Goal: Find contact information: Find contact information

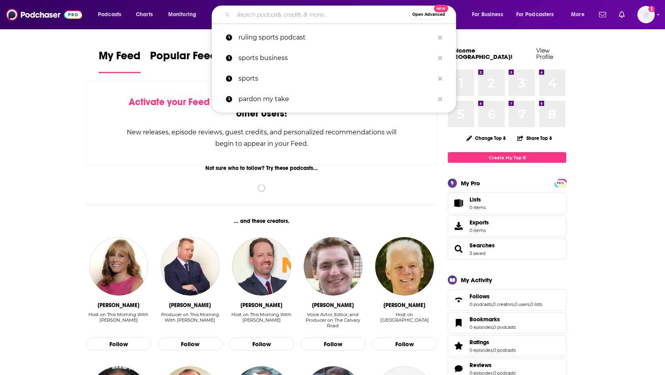
click at [271, 14] on input "Search podcasts, credits, & more..." at bounding box center [320, 14] width 175 height 13
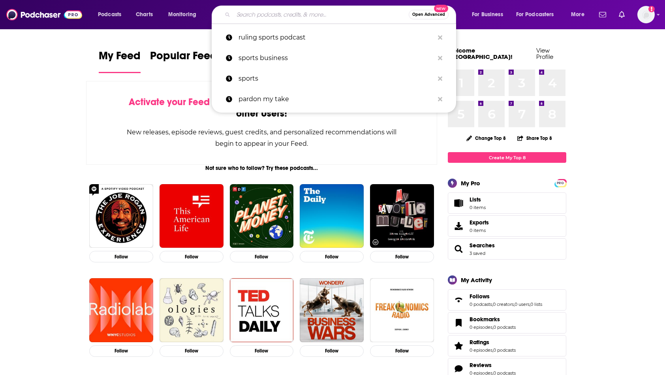
paste input "Big Business On Campus"
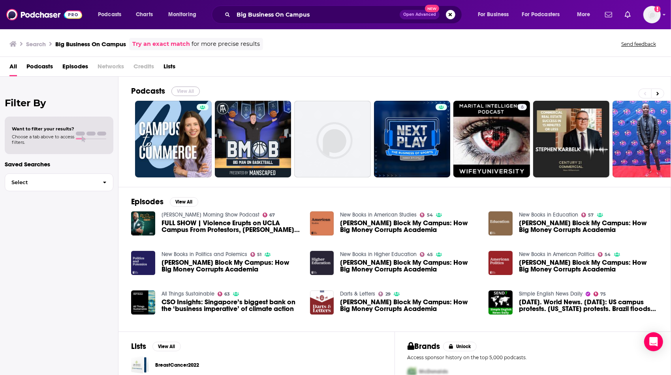
click at [182, 89] on button "View All" at bounding box center [185, 90] width 28 height 9
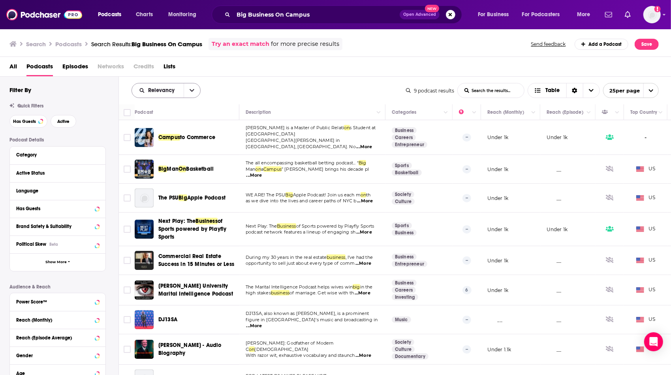
click at [193, 92] on icon "open menu" at bounding box center [192, 91] width 5 height 6
click at [173, 158] on span "Power Score" at bounding box center [171, 158] width 47 height 4
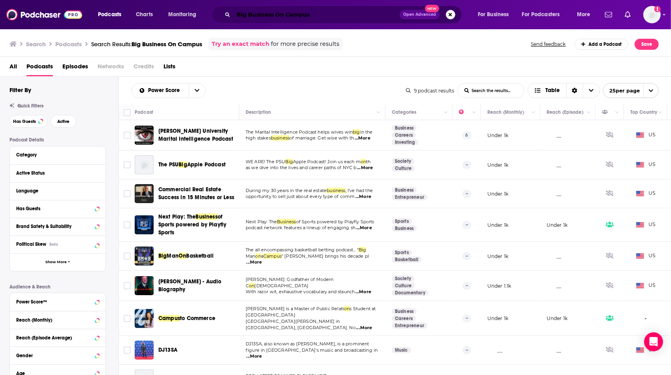
click at [306, 18] on input "Big Business On Campus" at bounding box center [316, 14] width 166 height 13
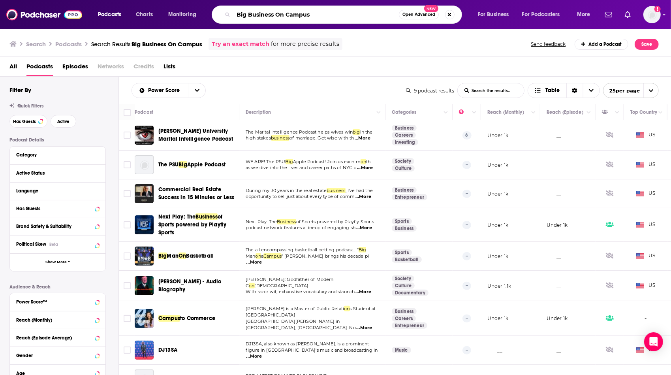
drag, startPoint x: 313, startPoint y: 16, endPoint x: 222, endPoint y: 24, distance: 90.8
click at [222, 24] on div "Podcasts Charts Monitoring Big Business On Campus Open Advanced New For Busines…" at bounding box center [335, 14] width 671 height 29
type input "[PERSON_NAME]"
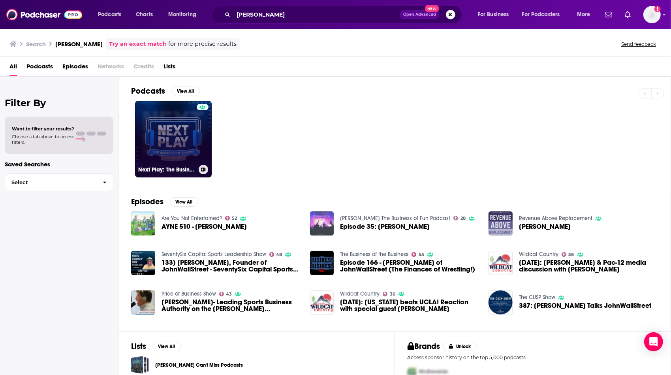
click at [175, 146] on link "Next Play: The Business of Sports powered by Playfly Sports" at bounding box center [173, 139] width 77 height 77
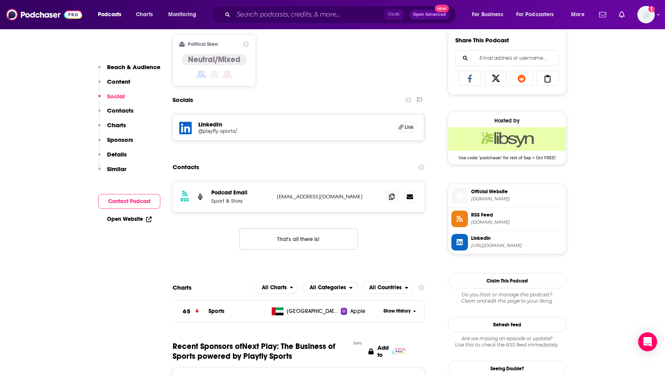
scroll to position [537, 0]
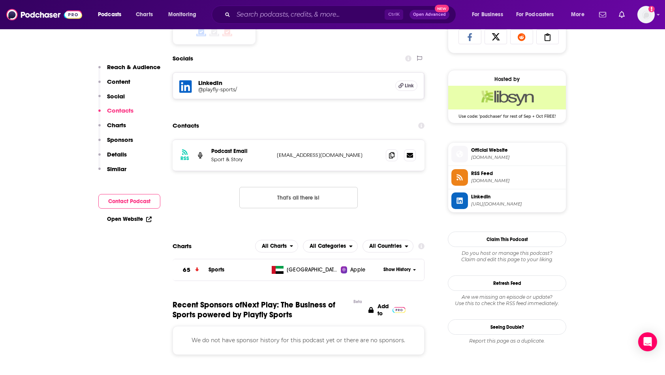
click at [351, 154] on p "[EMAIL_ADDRESS][DOMAIN_NAME]" at bounding box center [328, 155] width 103 height 7
